Goal: Communication & Community: Answer question/provide support

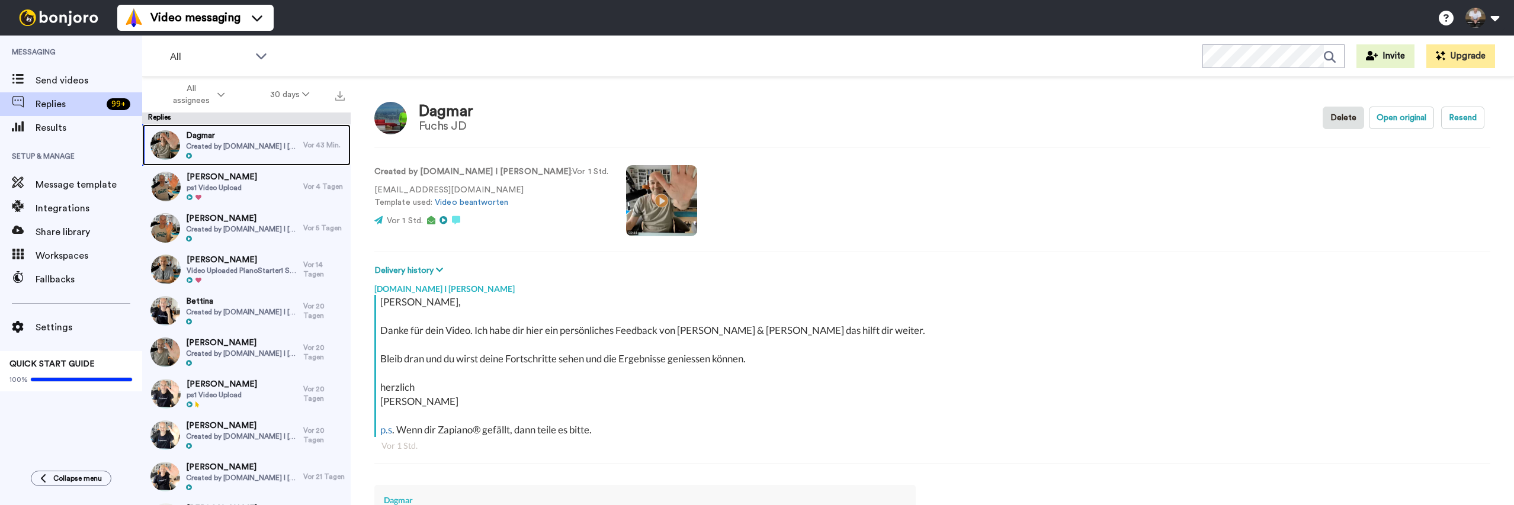
click at [268, 142] on span "Created by [DOMAIN_NAME] I [PERSON_NAME]" at bounding box center [242, 146] width 112 height 9
click at [252, 139] on span "Dagmar" at bounding box center [242, 136] width 112 height 12
type textarea "x"
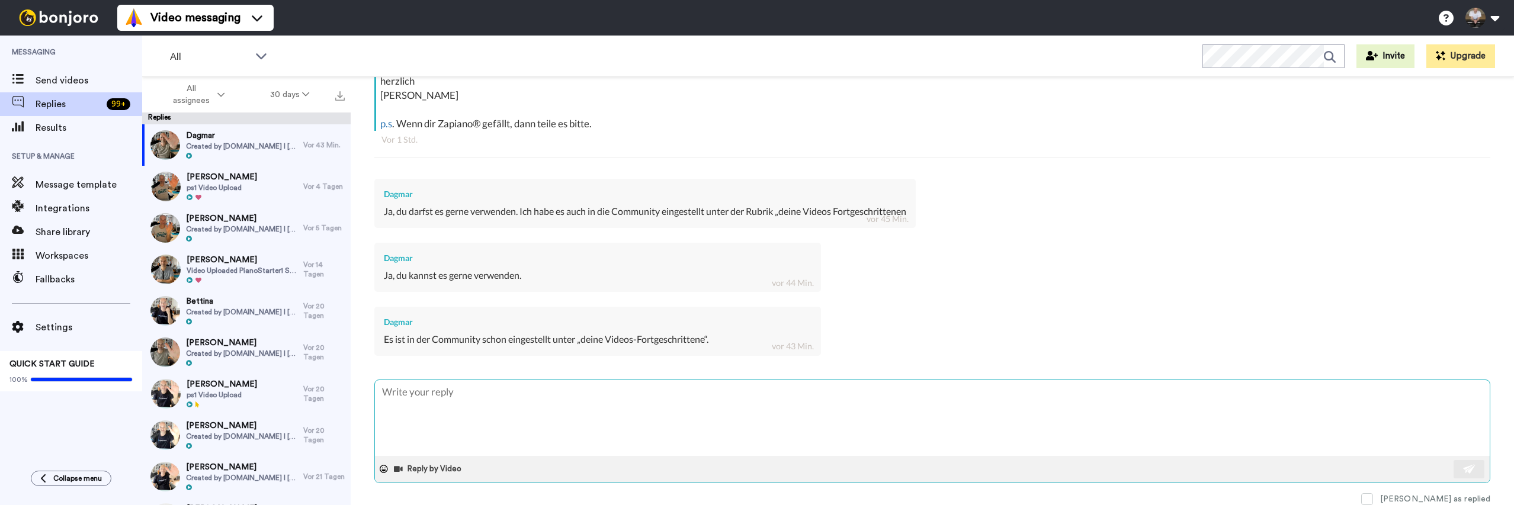
click at [608, 392] on textarea at bounding box center [932, 418] width 1115 height 76
type textarea "D"
type textarea "x"
type textarea "Da"
type textarea "x"
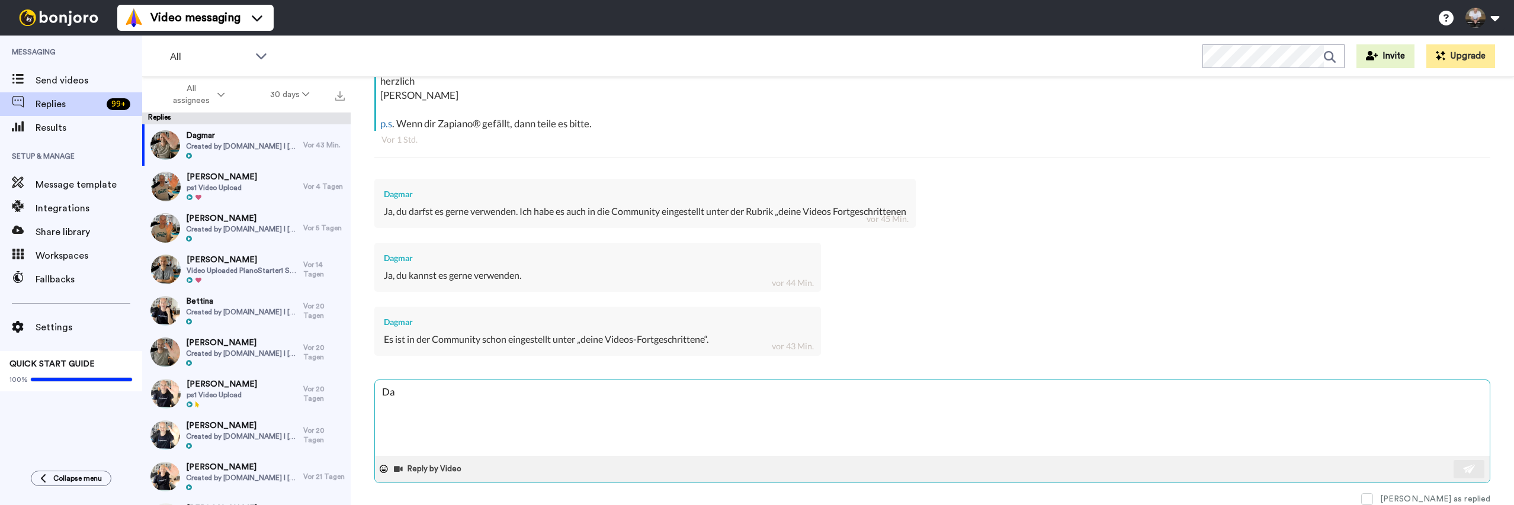
type textarea "[PERSON_NAME]"
type textarea "x"
type textarea "Dank"
type textarea "x"
type textarea "Danke"
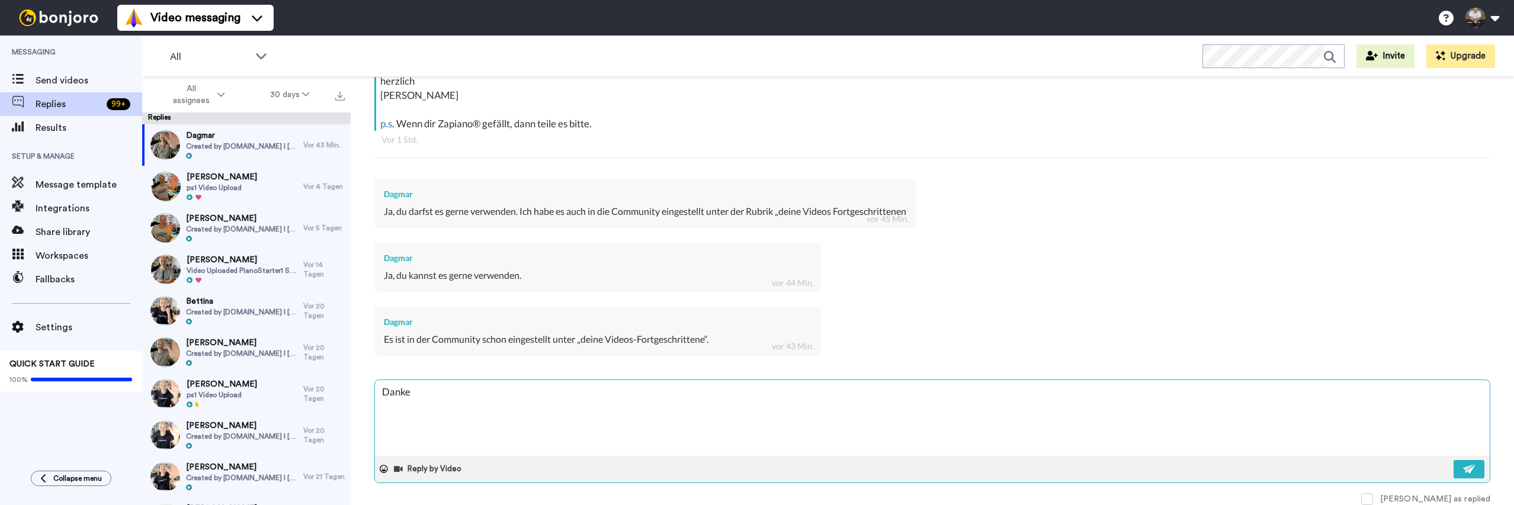
type textarea "x"
type textarea "Danke"
type textarea "x"
type textarea "Danke D"
type textarea "x"
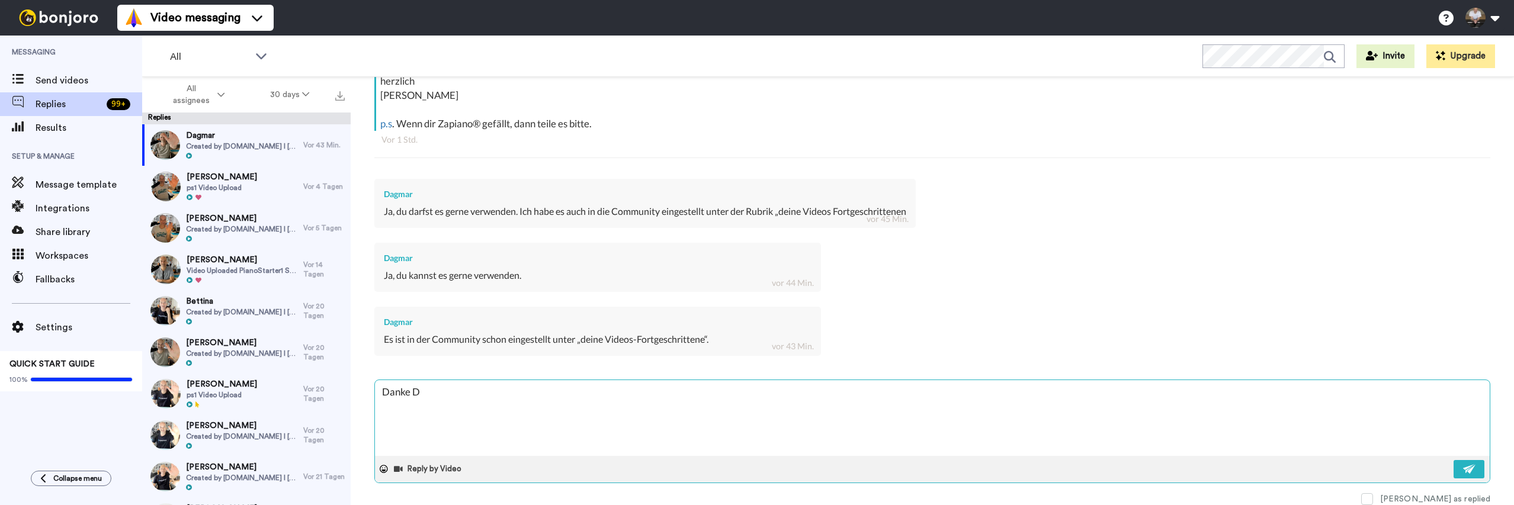
type textarea "Danke Da"
type textarea "x"
type textarea "[PERSON_NAME]"
type textarea "x"
type textarea "Danke Dagm"
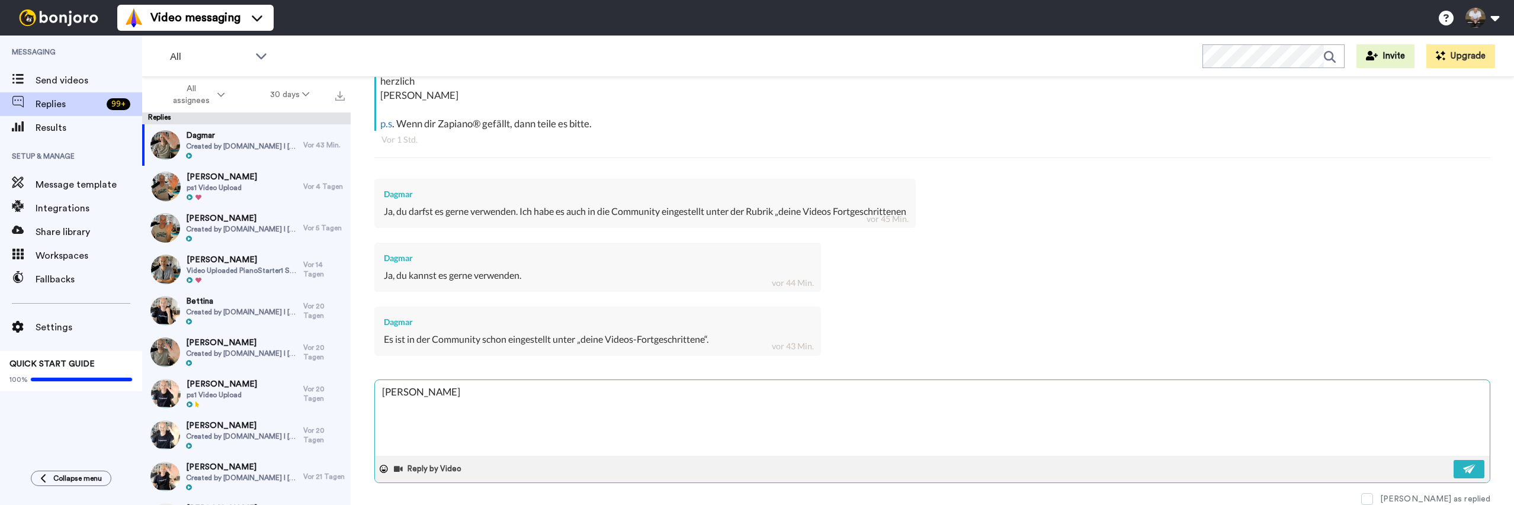
type textarea "x"
type textarea "[PERSON_NAME]"
type textarea "x"
type textarea "[PERSON_NAME]"
type textarea "x"
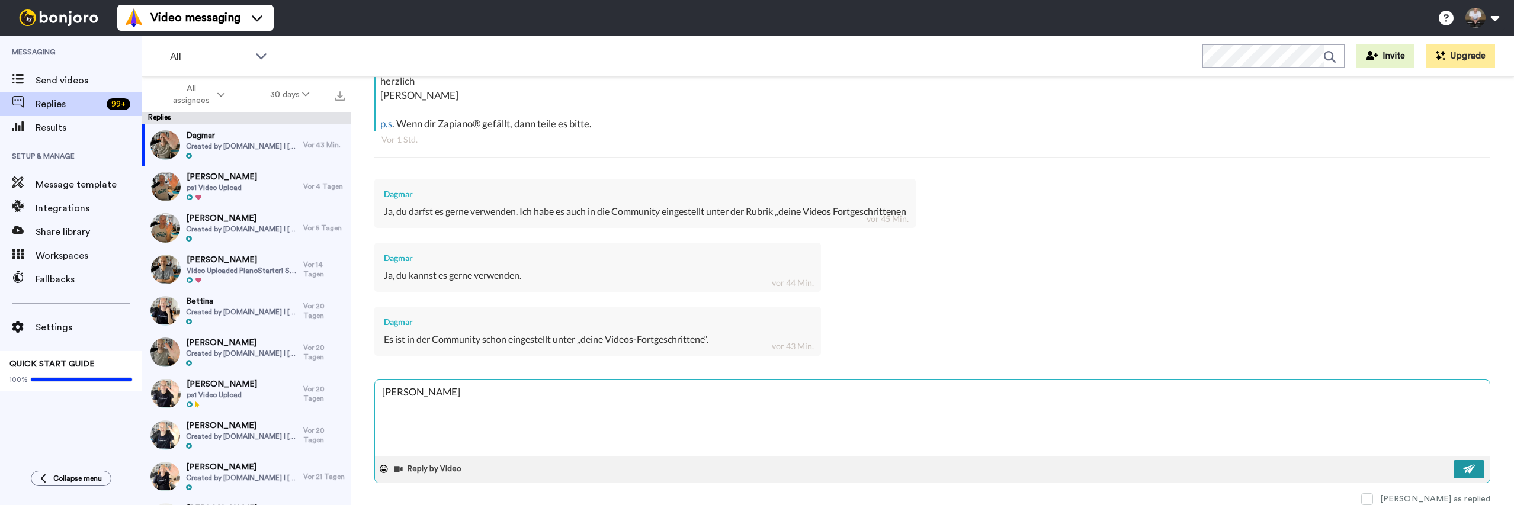
type textarea "[PERSON_NAME]"
drag, startPoint x: 1477, startPoint y: 463, endPoint x: 1309, endPoint y: 413, distance: 174.7
click at [1477, 463] on button at bounding box center [1468, 469] width 31 height 18
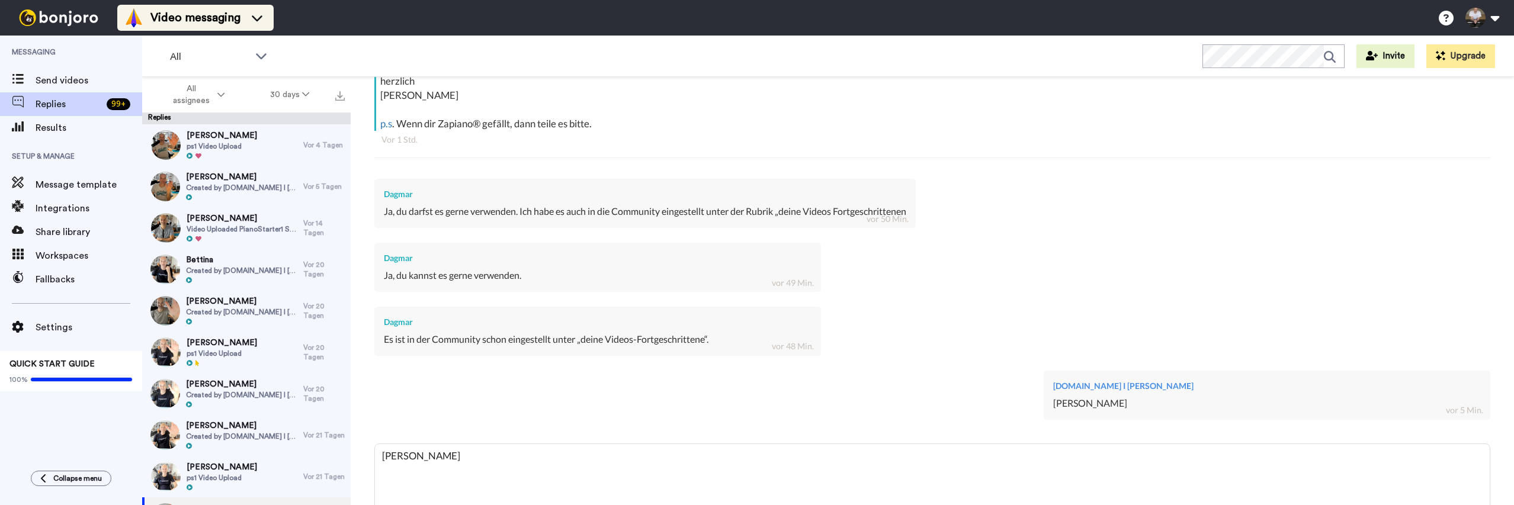
type textarea "x"
